Goal: Transaction & Acquisition: Purchase product/service

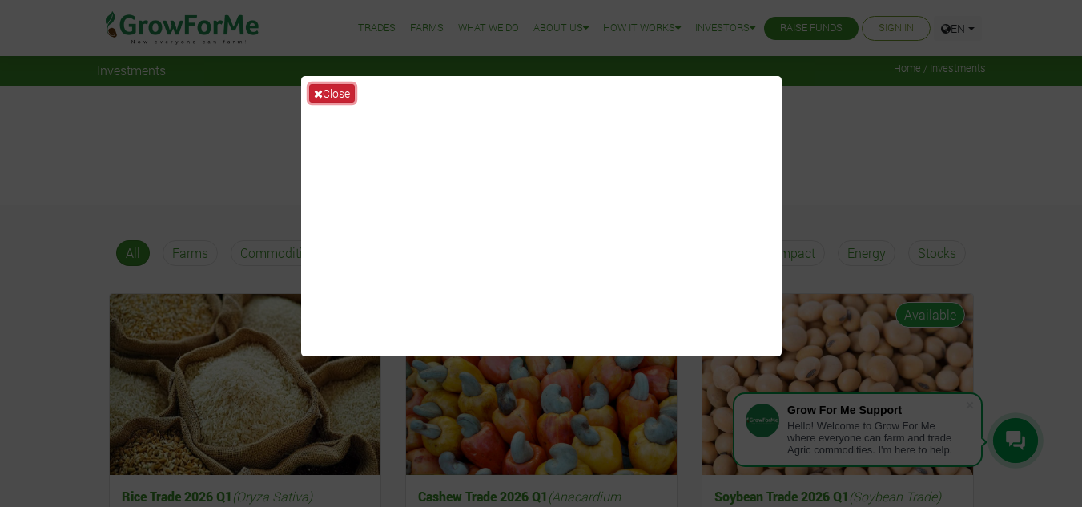
click at [323, 94] on button "Close" at bounding box center [332, 93] width 46 height 18
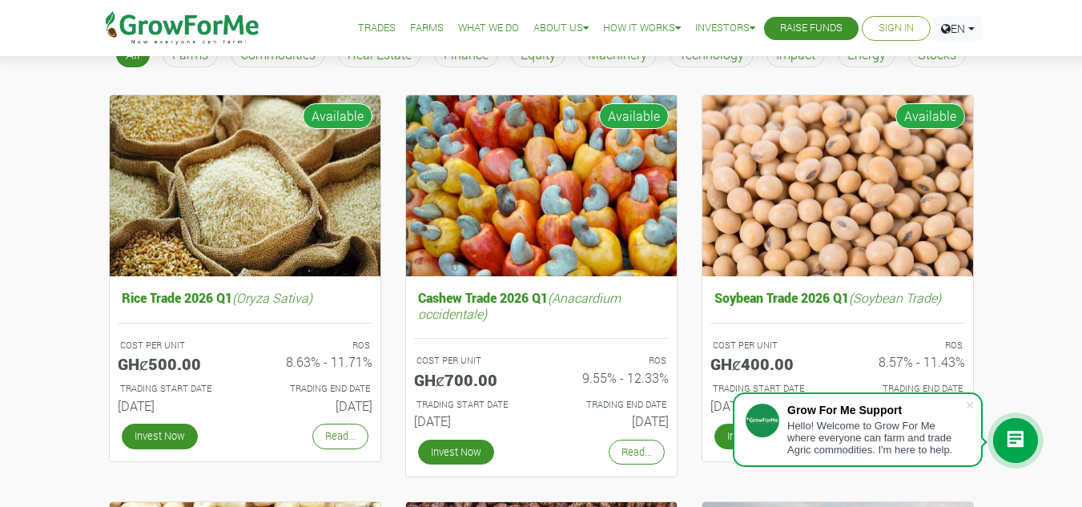
scroll to position [219, 0]
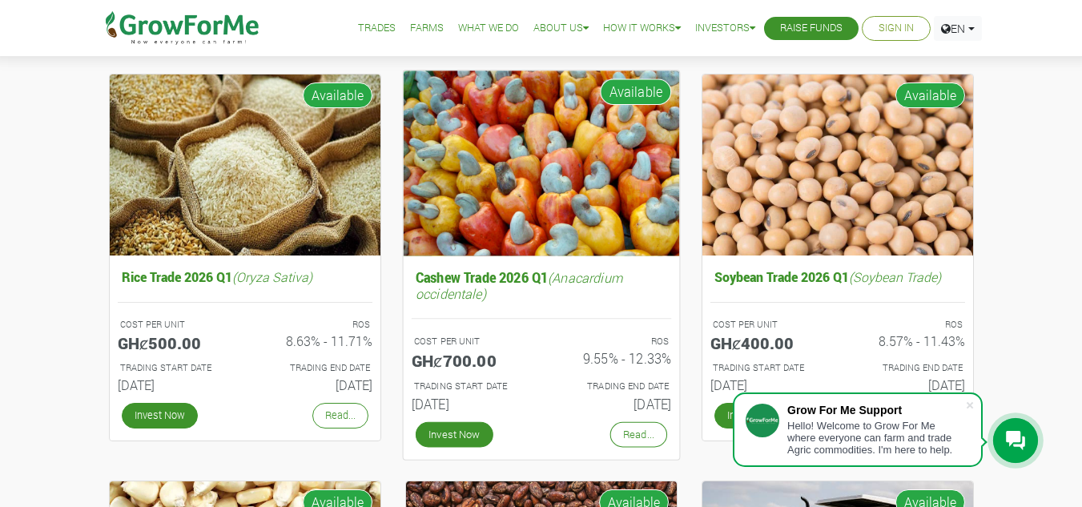
click at [559, 197] on img at bounding box center [541, 162] width 276 height 185
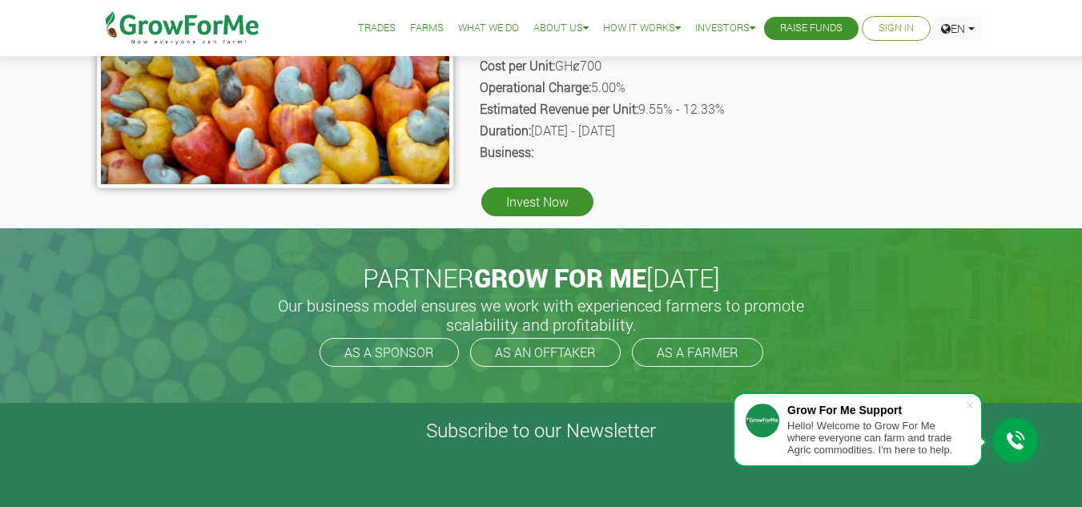
scroll to position [411, 0]
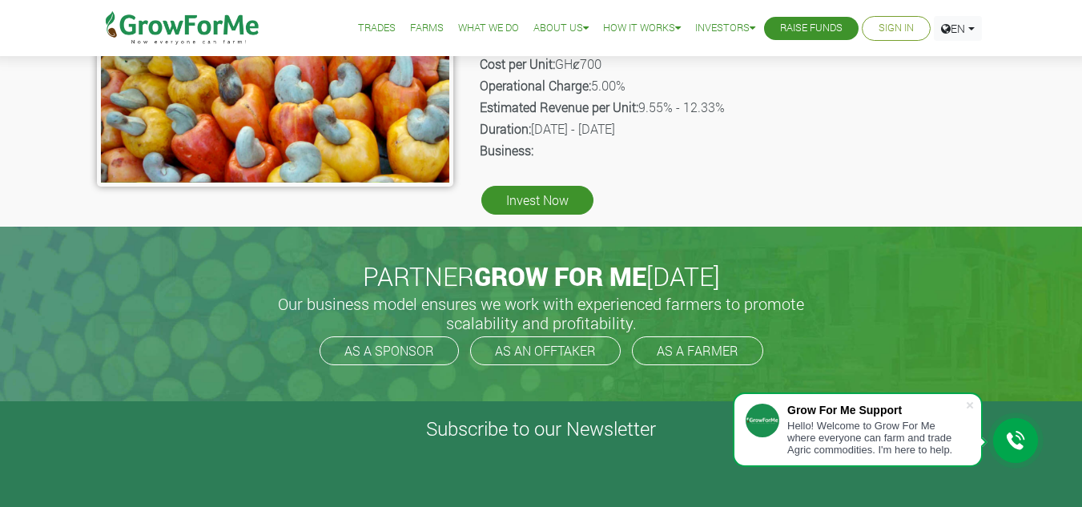
click at [1025, 260] on div "PARTNER GROW FOR ME [DATE] Our business model ensures we work with experienced …" at bounding box center [541, 314] width 1082 height 175
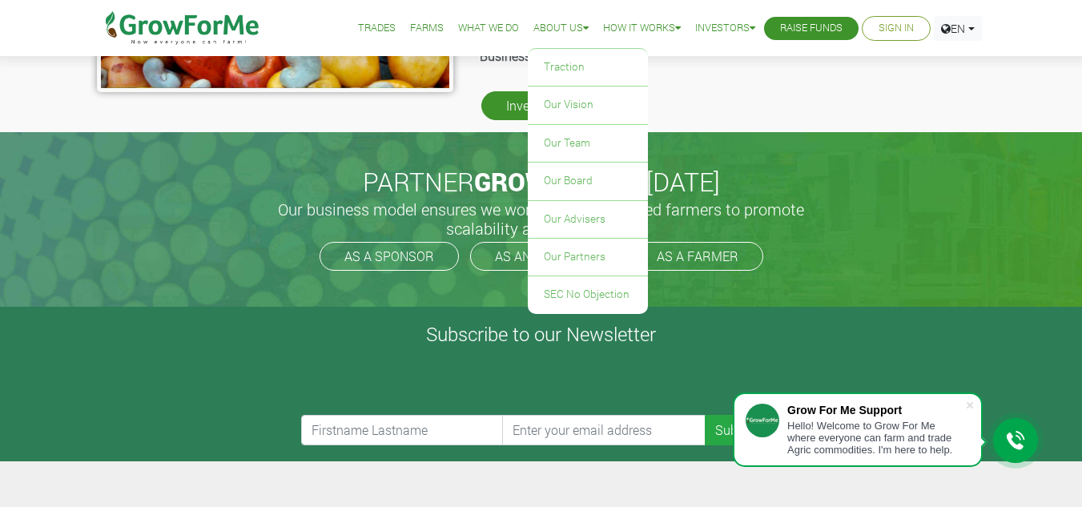
scroll to position [510, 0]
